Goal: Task Accomplishment & Management: Complete application form

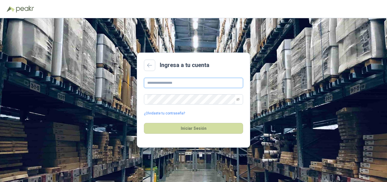
click at [176, 80] on input "text" at bounding box center [193, 83] width 99 height 10
type input "**********"
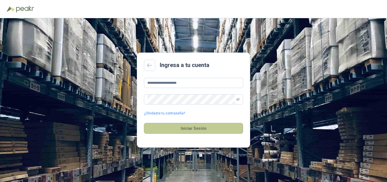
click at [208, 128] on button "Iniciar Sesión" at bounding box center [193, 128] width 99 height 11
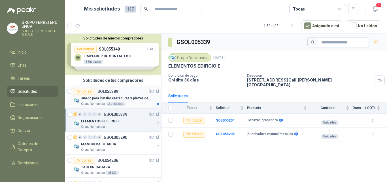
click at [125, 91] on div "Por cotizar SOL055389 [DATE]" at bounding box center [116, 91] width 86 height 7
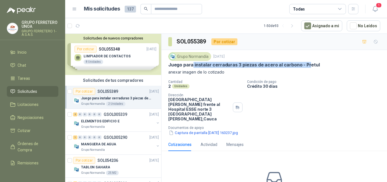
drag, startPoint x: 196, startPoint y: 68, endPoint x: 307, endPoint y: 61, distance: 111.4
click at [307, 61] on div "Grupo [PERSON_NAME] [DATE] Juego para instalar cerraduras 3 piezas [PERSON_NAME…" at bounding box center [274, 63] width 212 height 23
click at [213, 77] on div "Grupo [PERSON_NAME] [DATE] Juego para instalar cerraduras 3 piezas [PERSON_NAME…" at bounding box center [274, 93] width 212 height 83
click at [128, 115] on div "2 0 0 0 0 0 GSOL005339 [DATE]" at bounding box center [116, 114] width 87 height 7
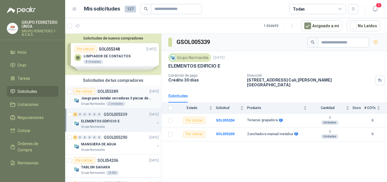
click at [119, 91] on div "Por cotizar SOL055389 [DATE]" at bounding box center [116, 91] width 86 height 7
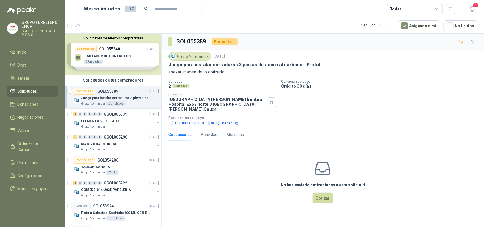
drag, startPoint x: 386, startPoint y: 1, endPoint x: 289, endPoint y: 167, distance: 192.4
click at [289, 167] on div "No has enviado cotizaciones a esta solicitud Cotizar" at bounding box center [323, 182] width 322 height 72
